Goal: Check status: Check status

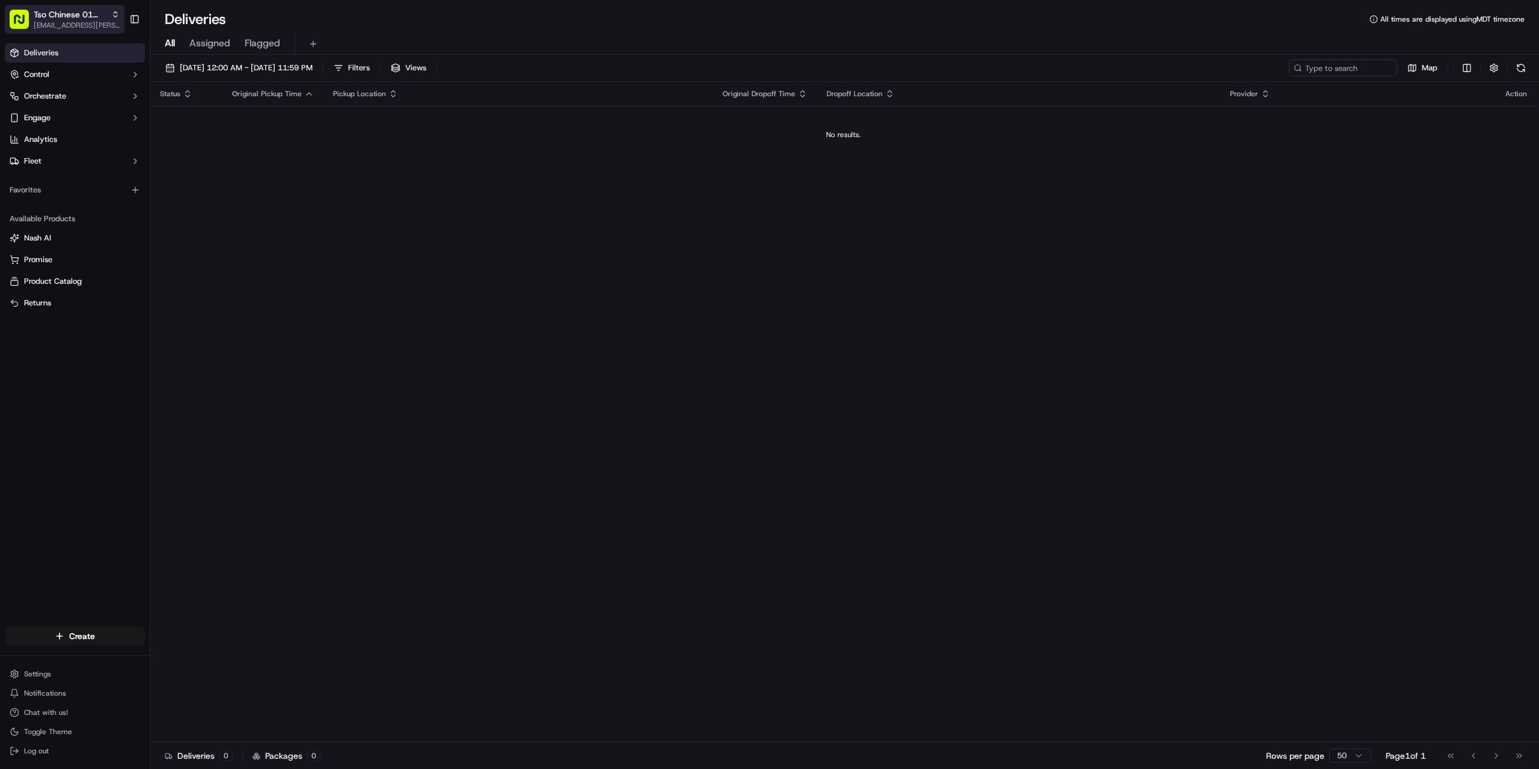
click at [90, 26] on span "[EMAIL_ADDRESS][PERSON_NAME][DOMAIN_NAME]" at bounding box center [77, 25] width 86 height 10
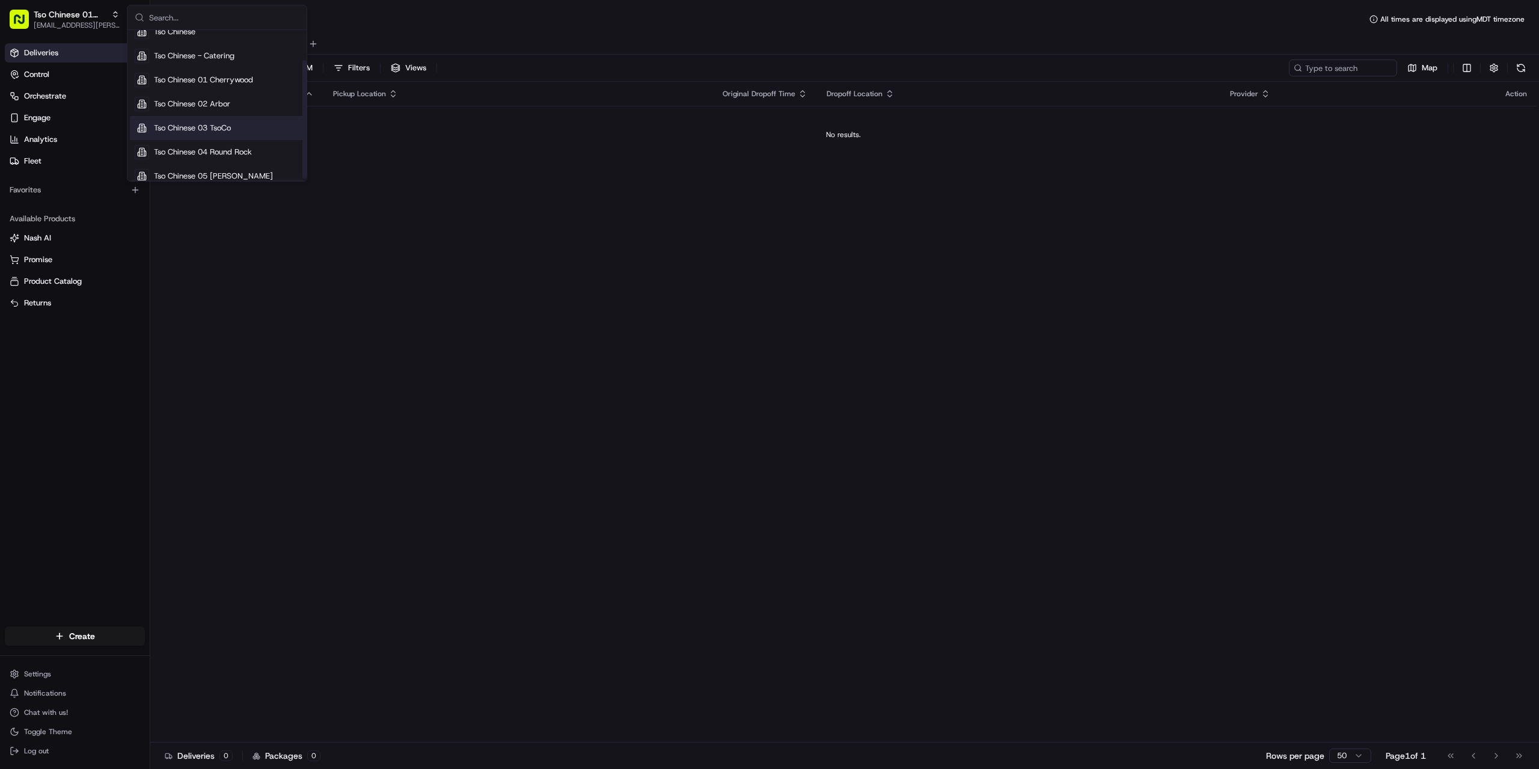
scroll to position [41, 0]
click at [225, 171] on span "Tso Chinese 05 [PERSON_NAME]" at bounding box center [213, 166] width 119 height 11
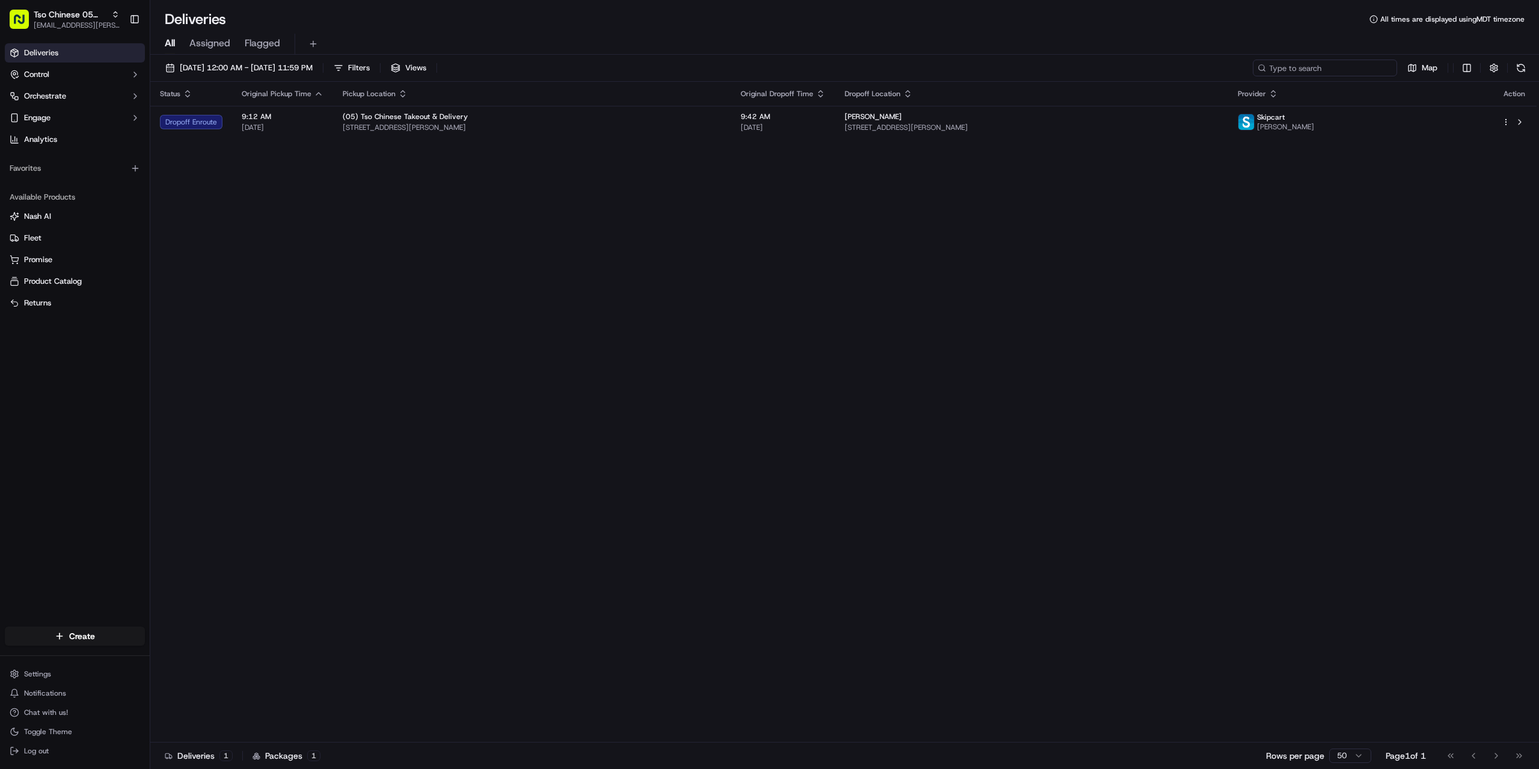
click at [1326, 71] on input at bounding box center [1325, 68] width 144 height 17
paste input "getlleia [PERSON_NAME]"
type input "getlleia [PERSON_NAME]"
click at [255, 67] on span "[DATE] 12:00 AM - [DATE] 11:59 PM" at bounding box center [246, 68] width 133 height 11
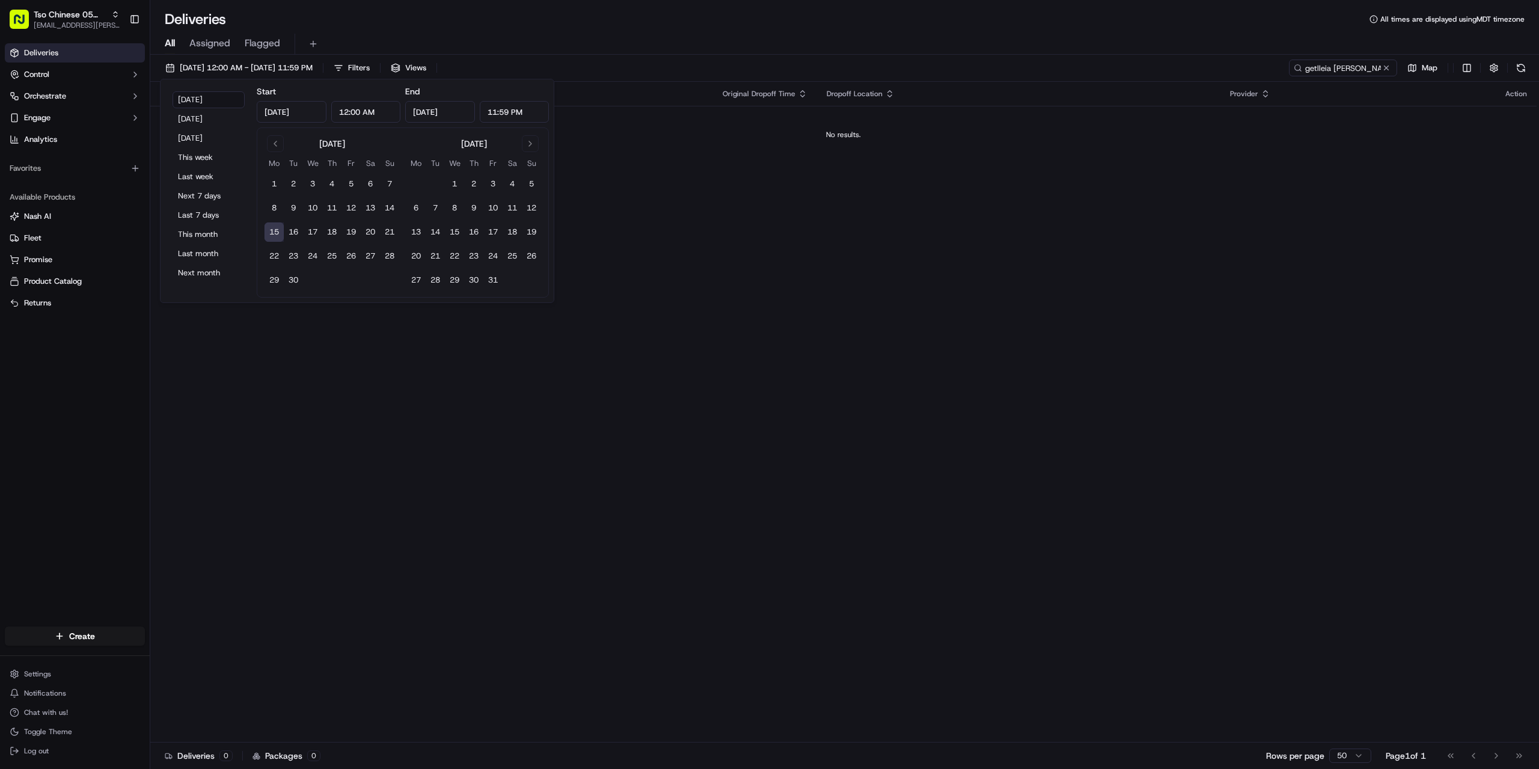
click at [273, 230] on button "15" at bounding box center [274, 231] width 19 height 19
click at [271, 209] on button "8" at bounding box center [274, 207] width 19 height 19
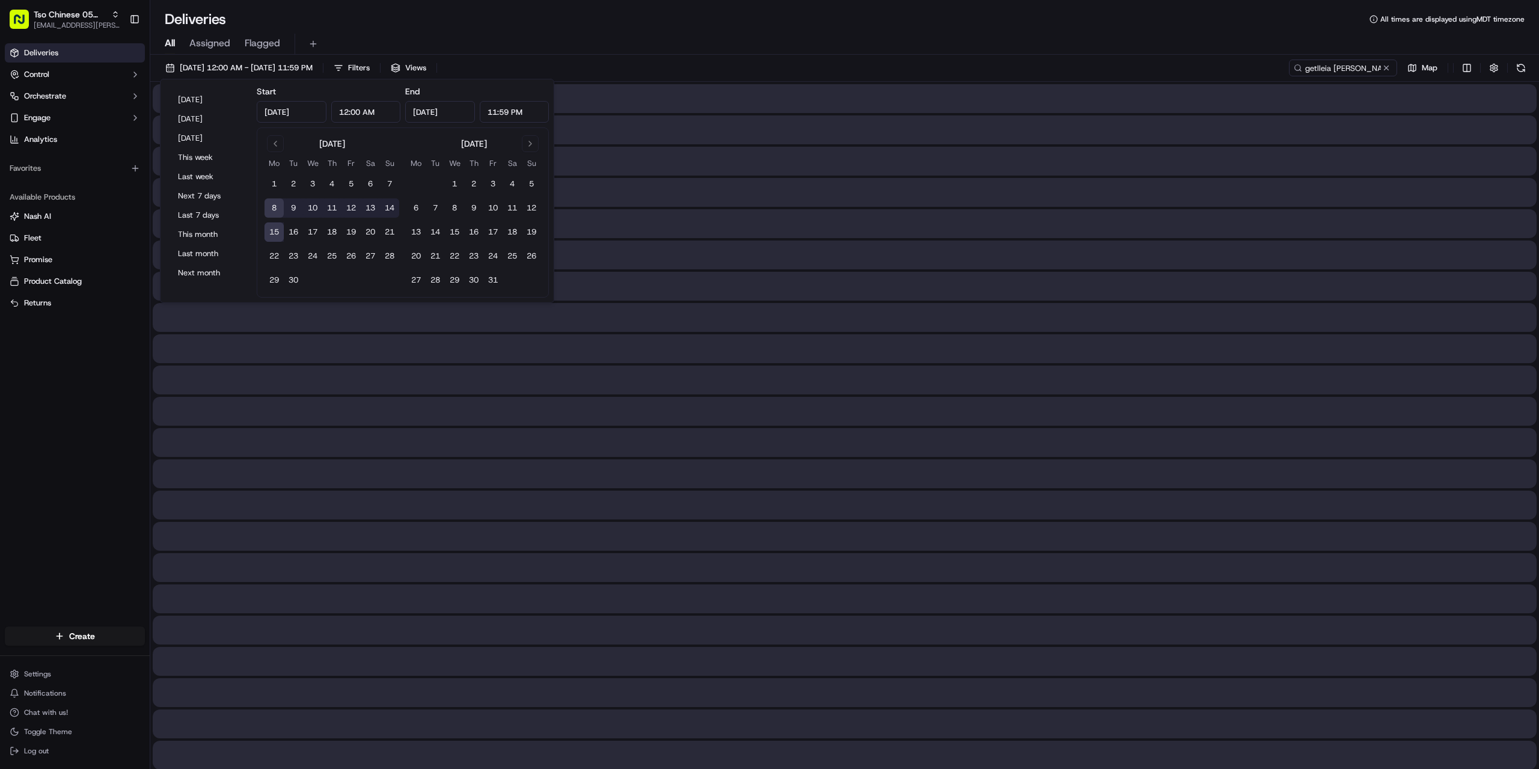
type input "[DATE]"
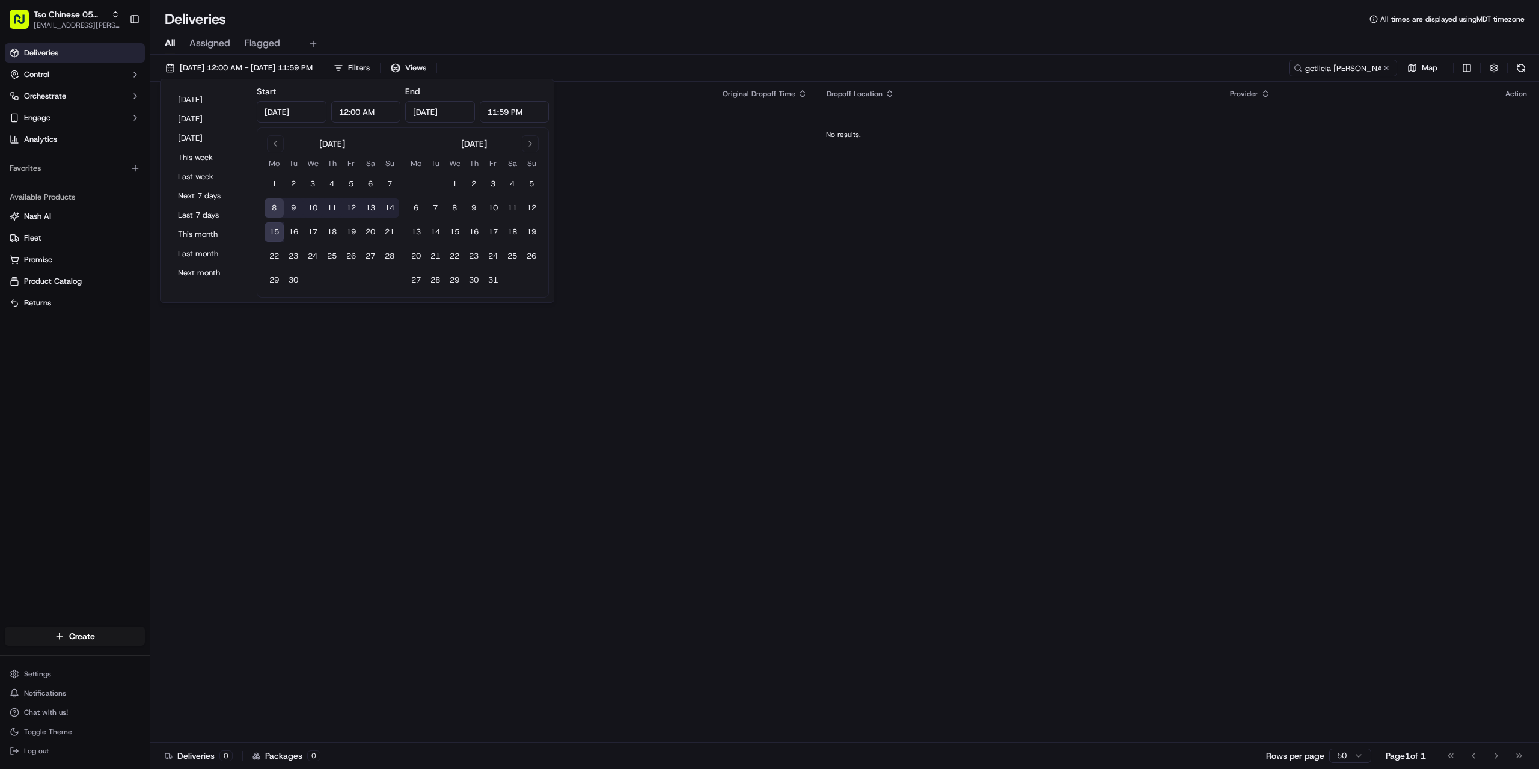
click at [693, 54] on div "All Assigned Flagged" at bounding box center [844, 44] width 1389 height 21
